Goal: Check status: Check status

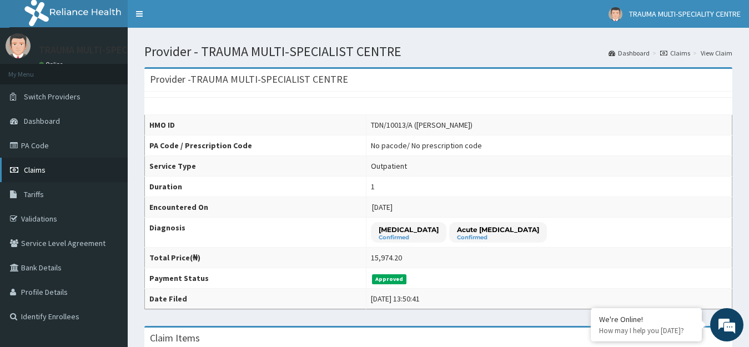
click at [22, 165] on link "Claims" at bounding box center [64, 170] width 128 height 24
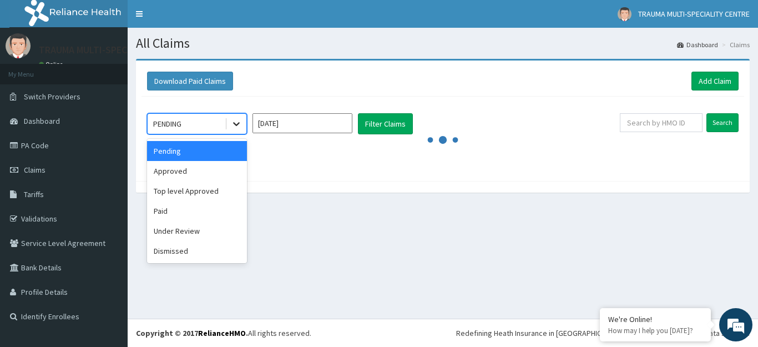
click at [234, 120] on icon at bounding box center [236, 123] width 11 height 11
click at [168, 173] on div "Approved" at bounding box center [197, 171] width 100 height 20
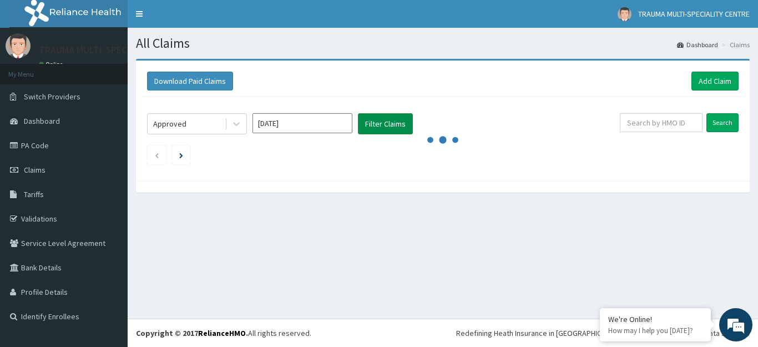
click at [400, 124] on button "Filter Claims" at bounding box center [385, 123] width 55 height 21
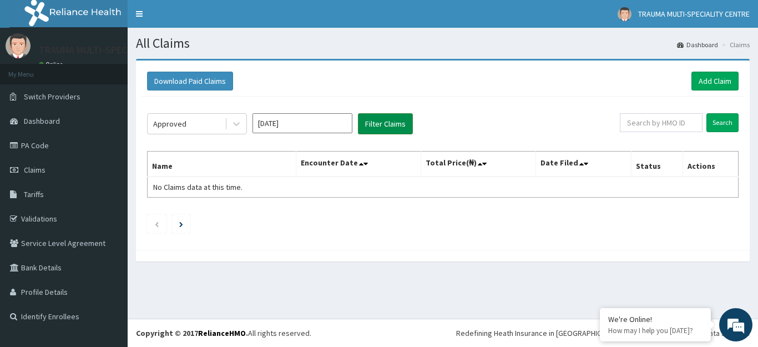
click at [396, 119] on button "Filter Claims" at bounding box center [385, 123] width 55 height 21
click at [178, 223] on li at bounding box center [181, 223] width 18 height 19
click at [241, 119] on icon at bounding box center [236, 123] width 11 height 11
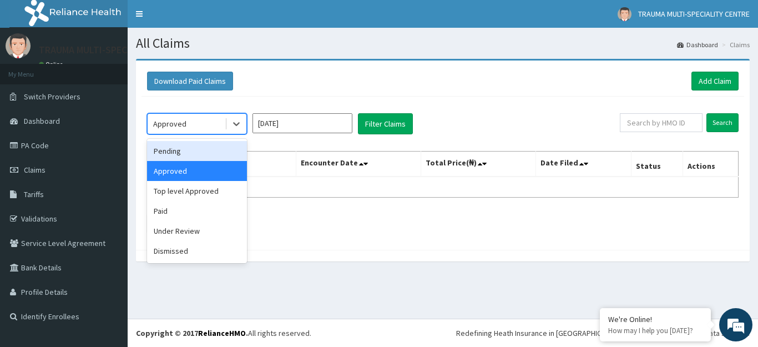
click at [175, 149] on div "Pending" at bounding box center [197, 151] width 100 height 20
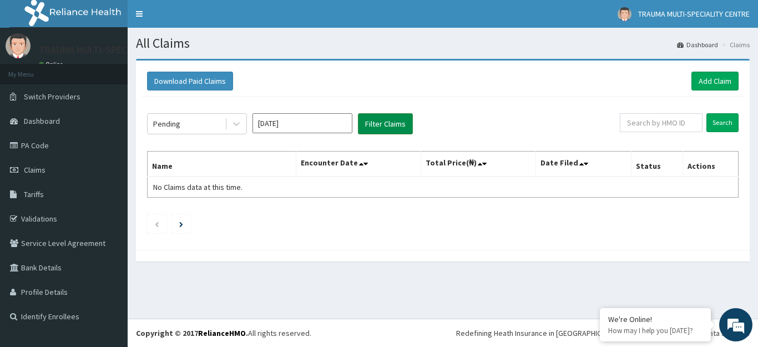
click at [370, 120] on button "Filter Claims" at bounding box center [385, 123] width 55 height 21
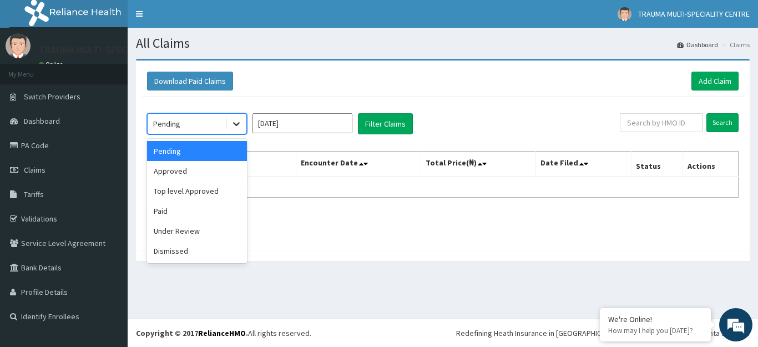
click at [234, 123] on icon at bounding box center [236, 125] width 7 height 4
click at [168, 173] on div "Approved" at bounding box center [197, 171] width 100 height 20
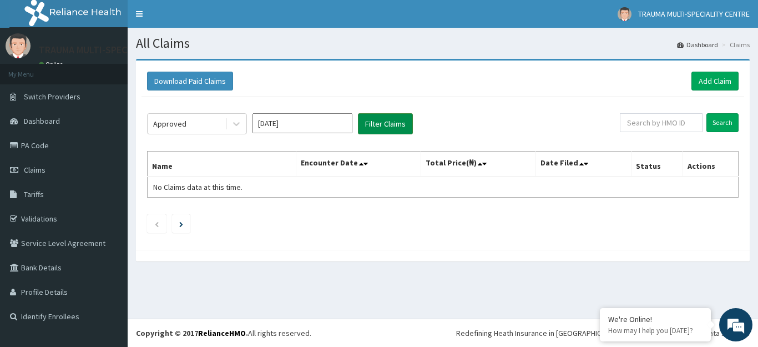
click at [391, 121] on button "Filter Claims" at bounding box center [385, 123] width 55 height 21
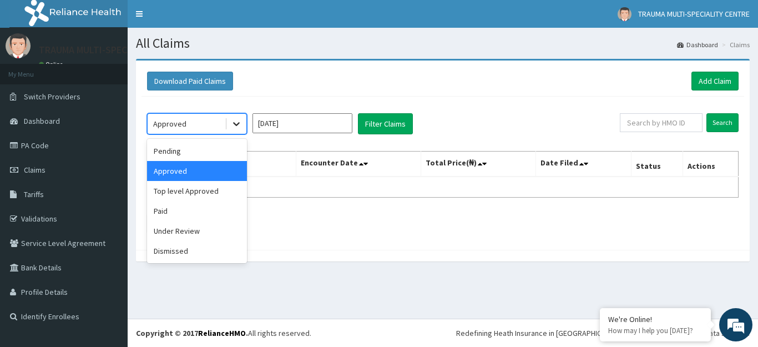
click at [238, 122] on icon at bounding box center [236, 123] width 11 height 11
click at [178, 192] on div "Top level Approved" at bounding box center [197, 191] width 100 height 20
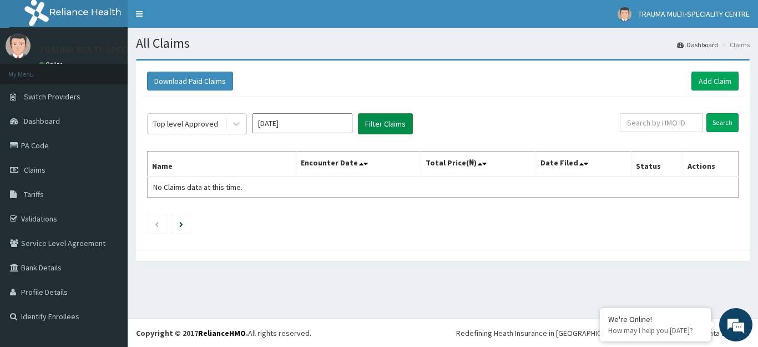
click at [380, 124] on button "Filter Claims" at bounding box center [385, 123] width 55 height 21
click at [33, 142] on link "PA Code" at bounding box center [64, 145] width 128 height 24
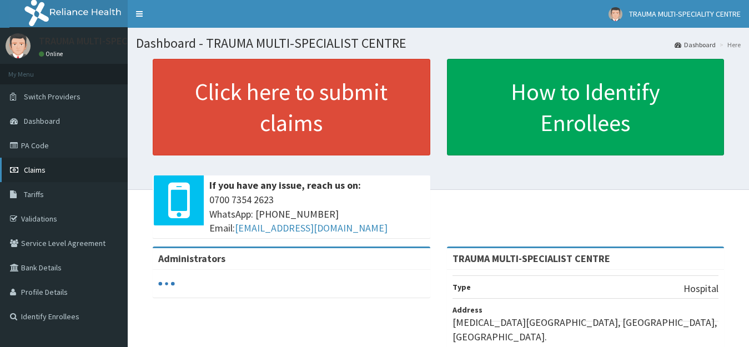
click at [32, 170] on span "Claims" at bounding box center [35, 170] width 22 height 10
